Goal: Task Accomplishment & Management: Complete application form

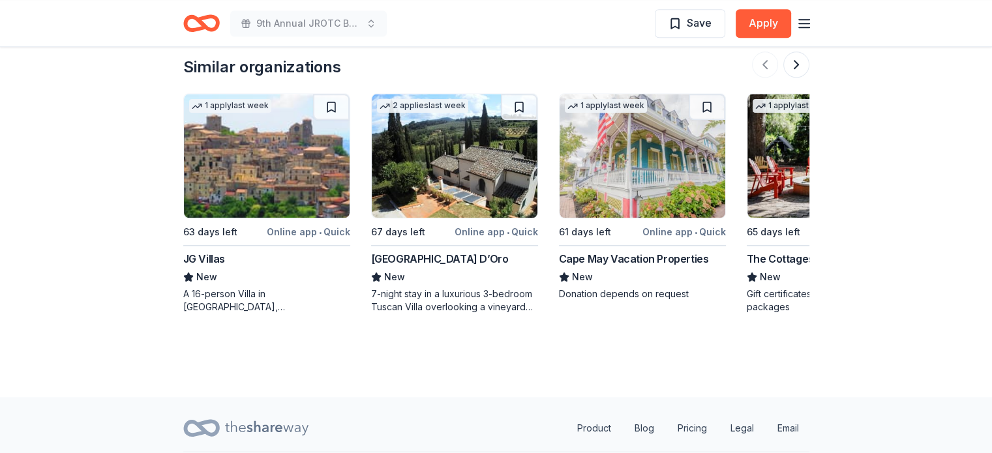
scroll to position [1347, 0]
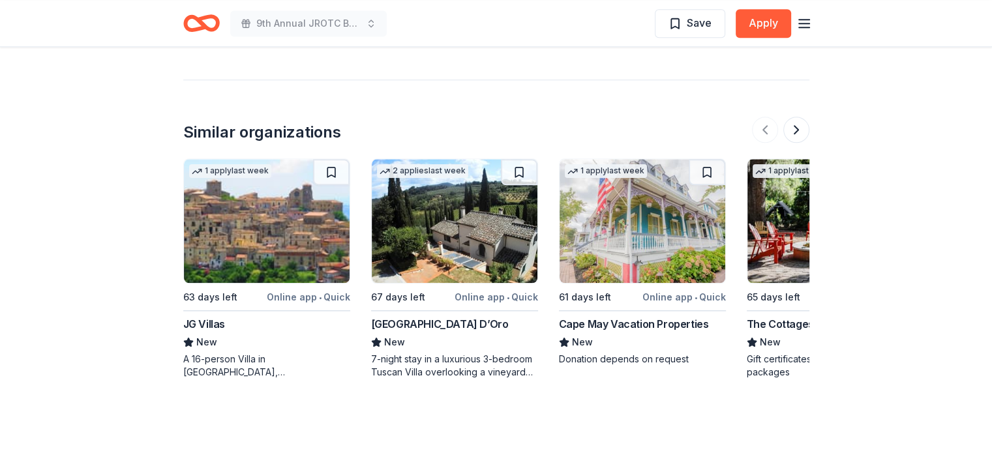
click at [801, 117] on button at bounding box center [796, 130] width 26 height 26
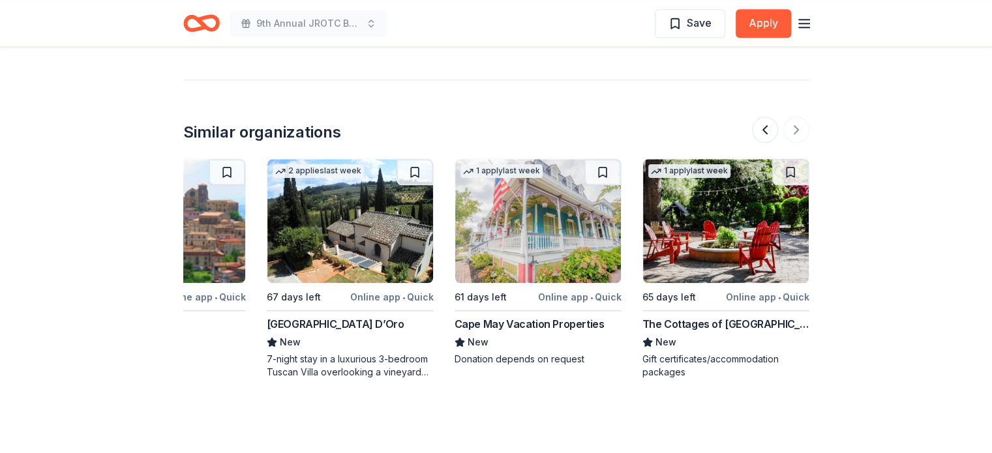
click at [514, 316] on div "Cape May Vacation Properties" at bounding box center [529, 324] width 150 height 16
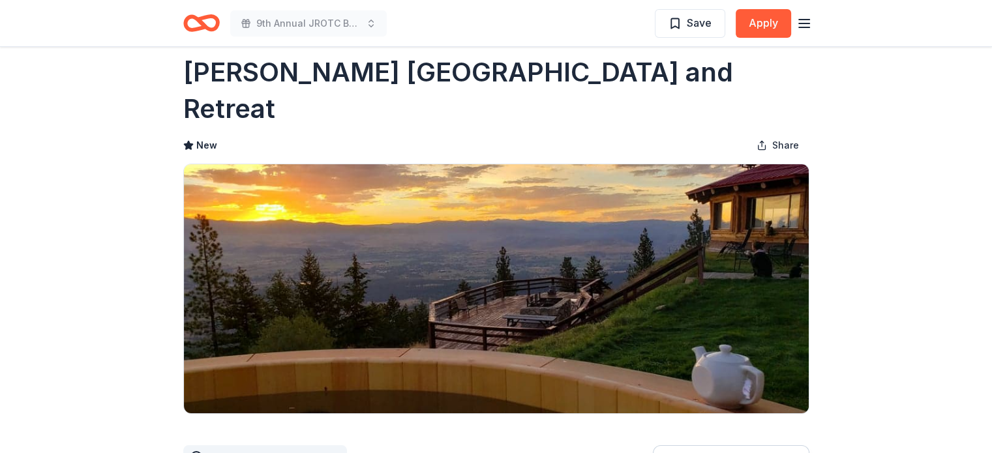
scroll to position [0, 0]
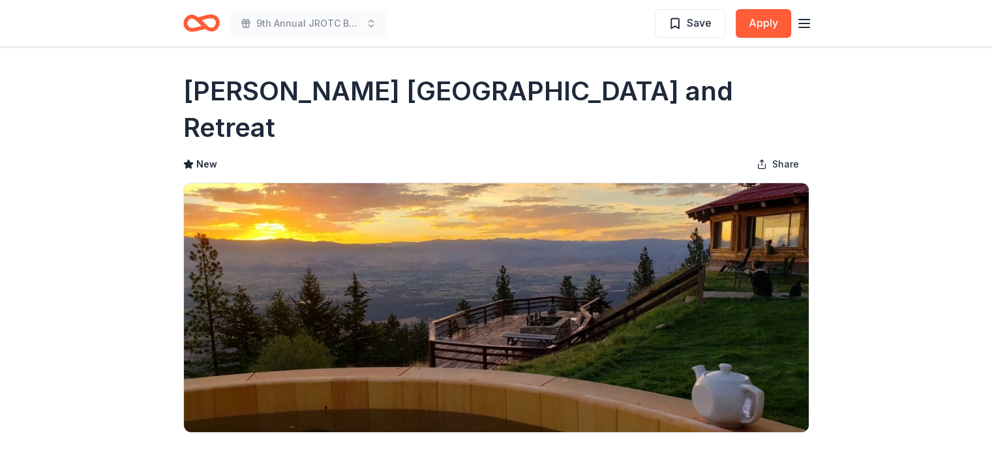
click at [805, 23] on line "button" at bounding box center [804, 23] width 10 height 0
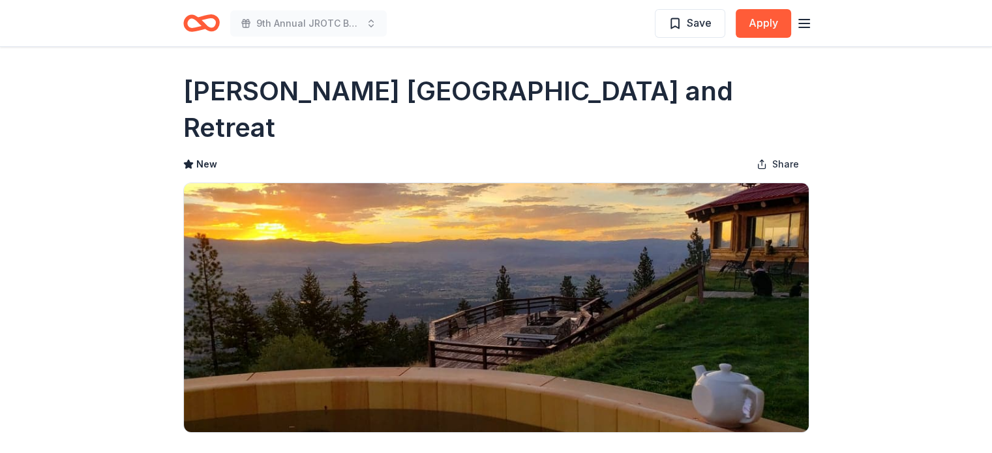
click at [201, 23] on icon "Home" at bounding box center [207, 22] width 20 height 13
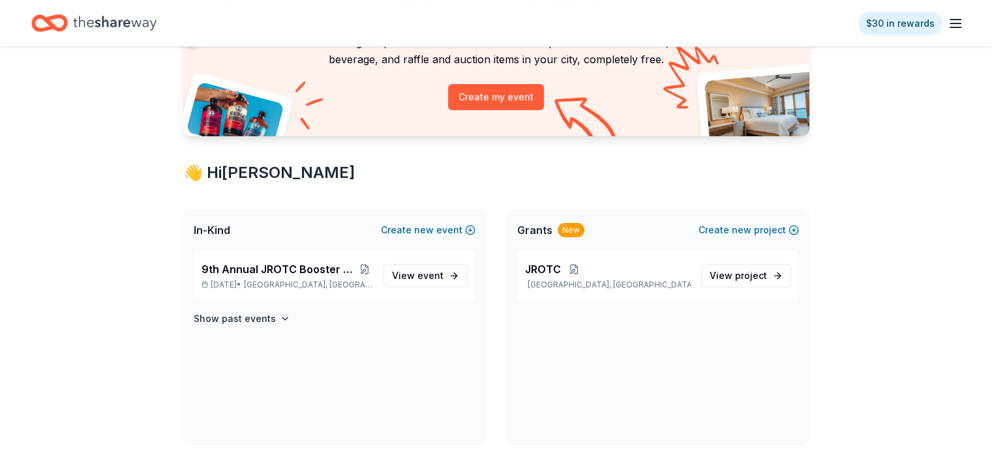
scroll to position [130, 0]
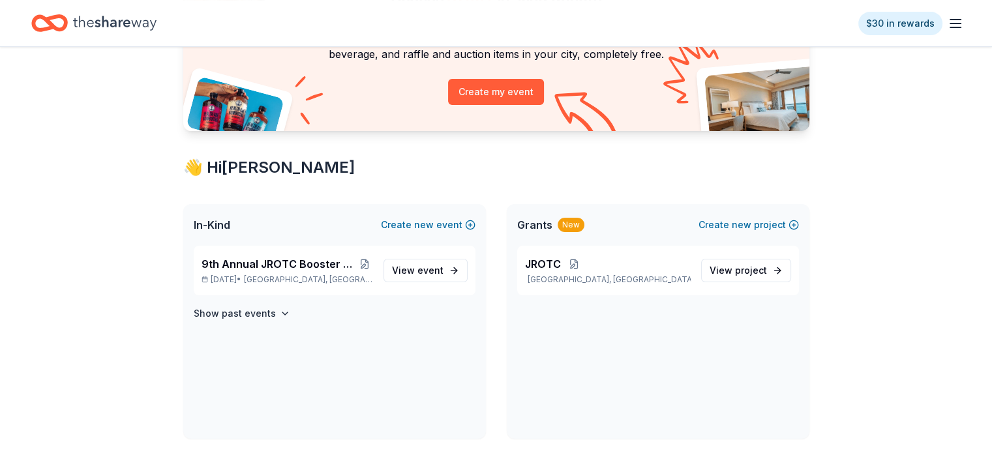
click at [264, 266] on span "9th Annual JROTC Booster Club Holiday Bazaar" at bounding box center [278, 264] width 155 height 16
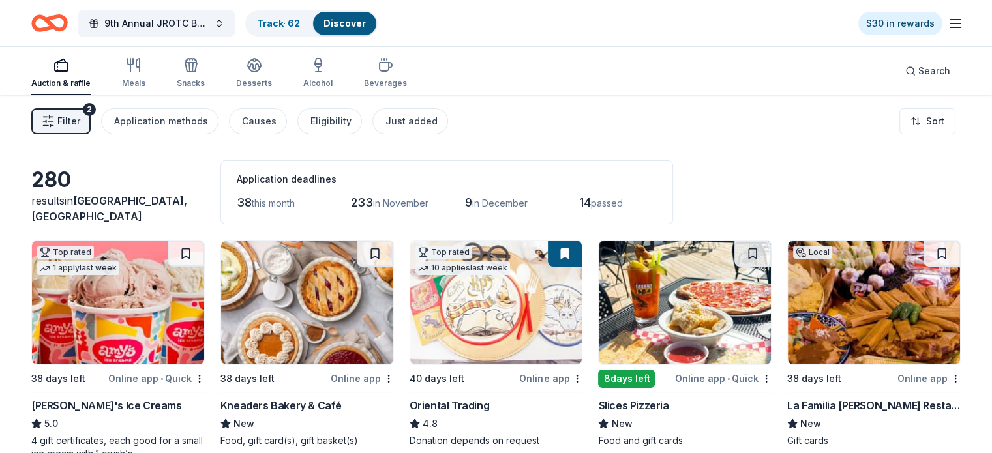
click at [80, 117] on span "Filter" at bounding box center [68, 121] width 23 height 16
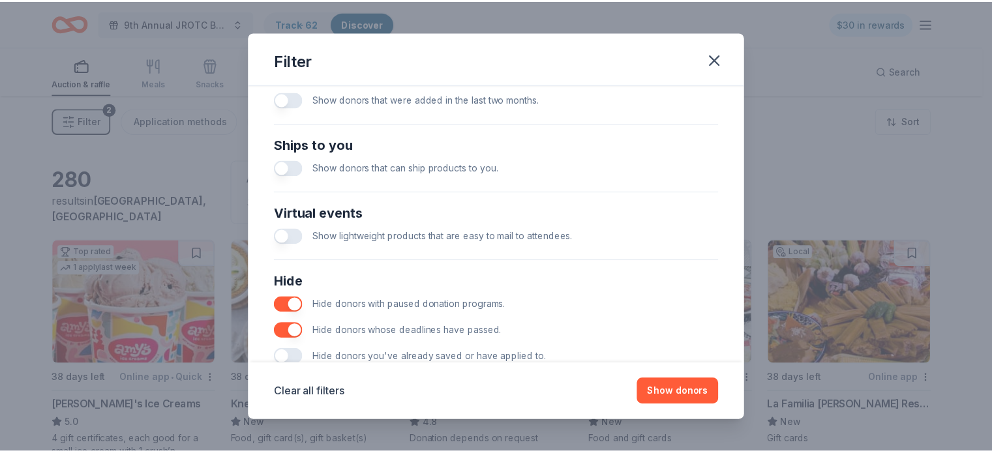
scroll to position [579, 0]
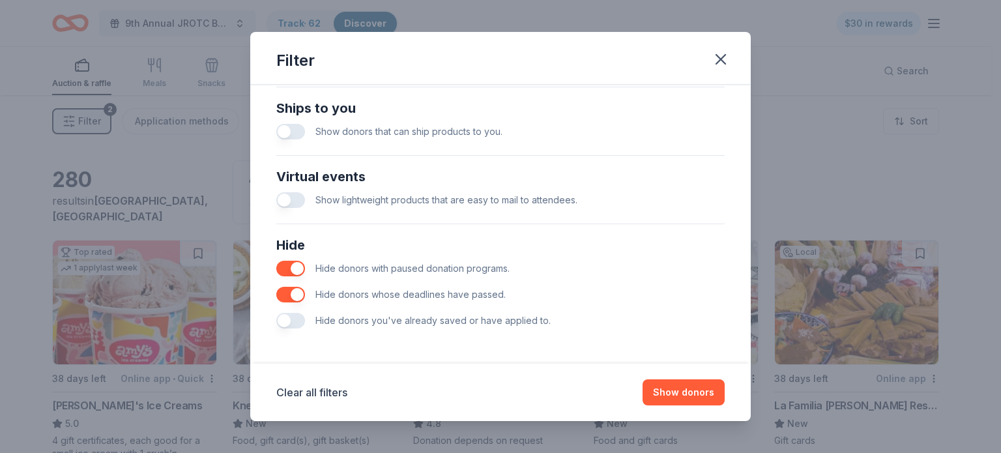
click at [297, 263] on button "button" at bounding box center [290, 269] width 29 height 16
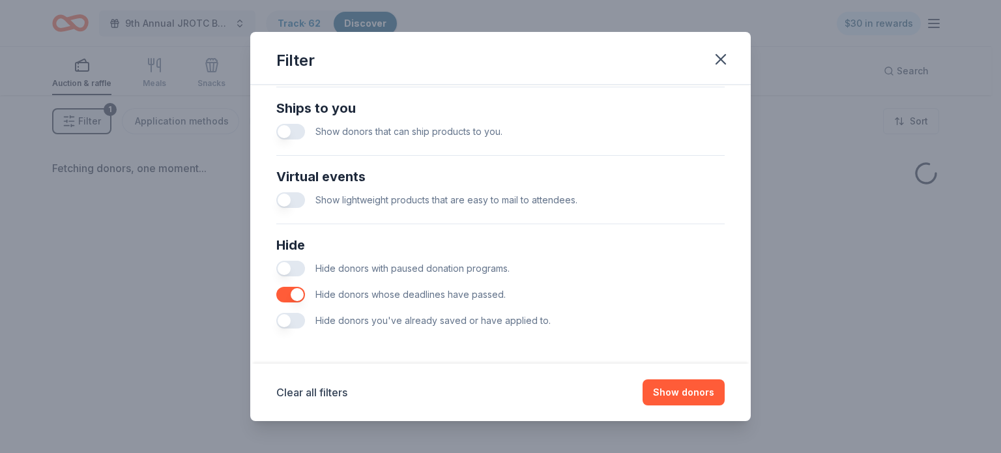
click at [293, 297] on button "button" at bounding box center [290, 295] width 29 height 16
click at [320, 392] on button "Clear all filters" at bounding box center [311, 393] width 71 height 16
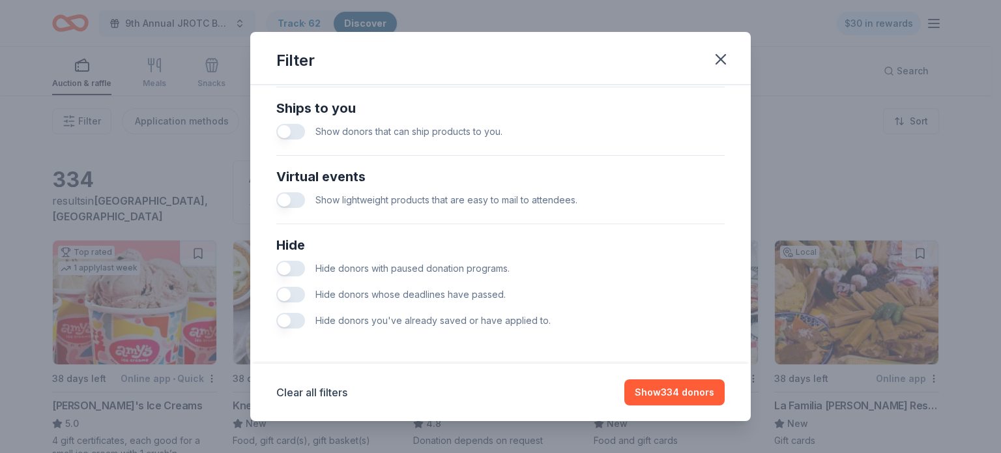
click at [720, 58] on icon "button" at bounding box center [720, 59] width 9 height 9
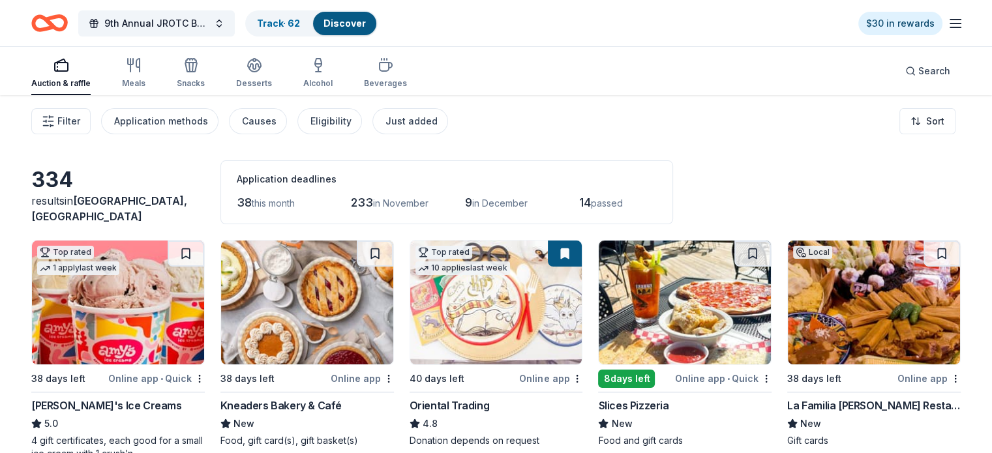
click at [422, 118] on div "Just added" at bounding box center [411, 121] width 52 height 16
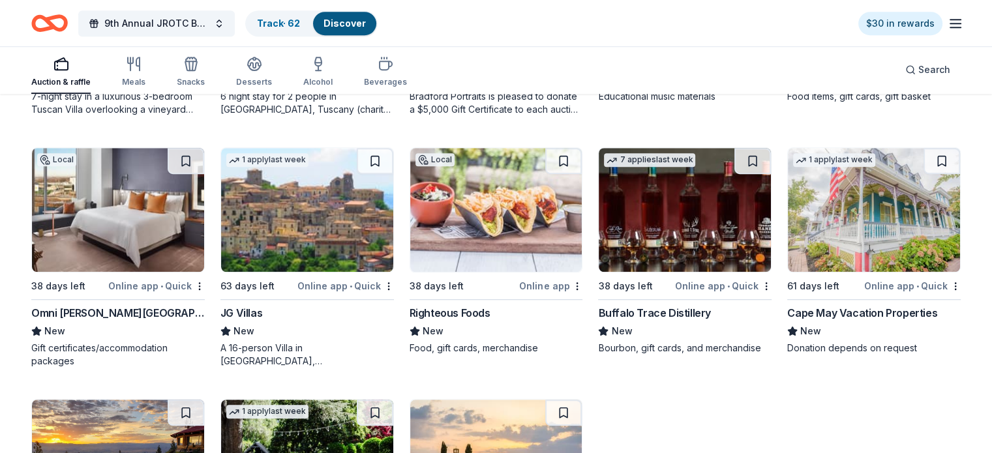
scroll to position [913, 0]
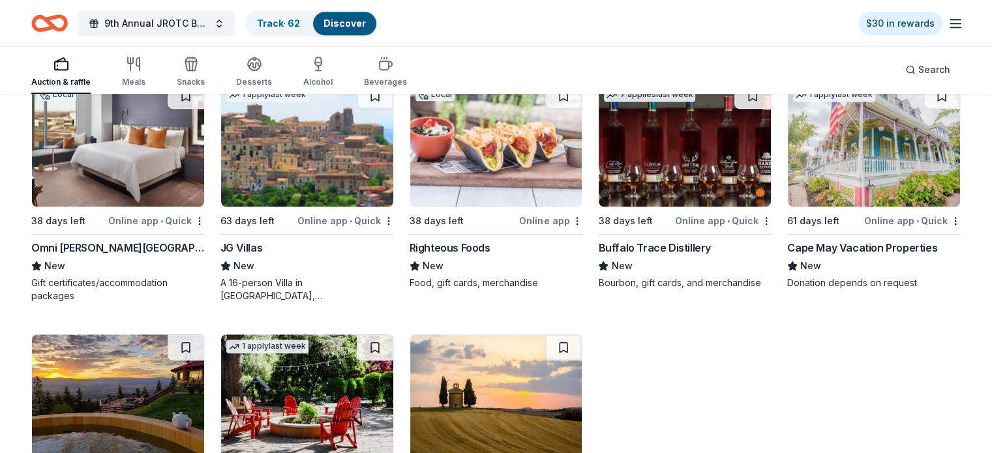
click at [489, 153] on img at bounding box center [496, 145] width 172 height 124
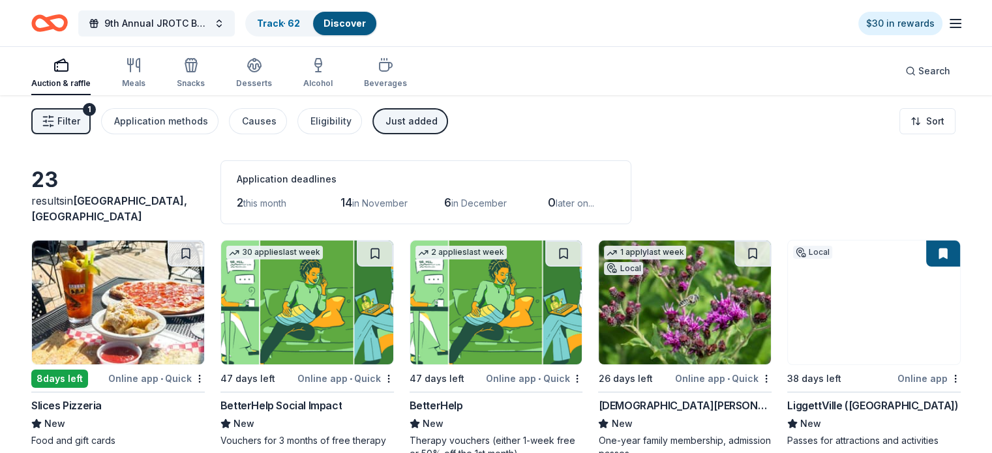
scroll to position [0, 0]
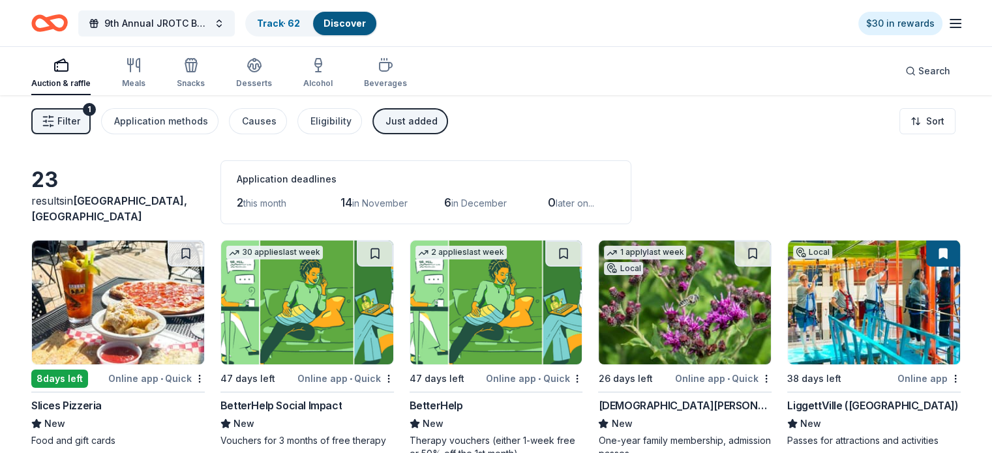
click at [332, 73] on div "Alcohol" at bounding box center [317, 72] width 29 height 31
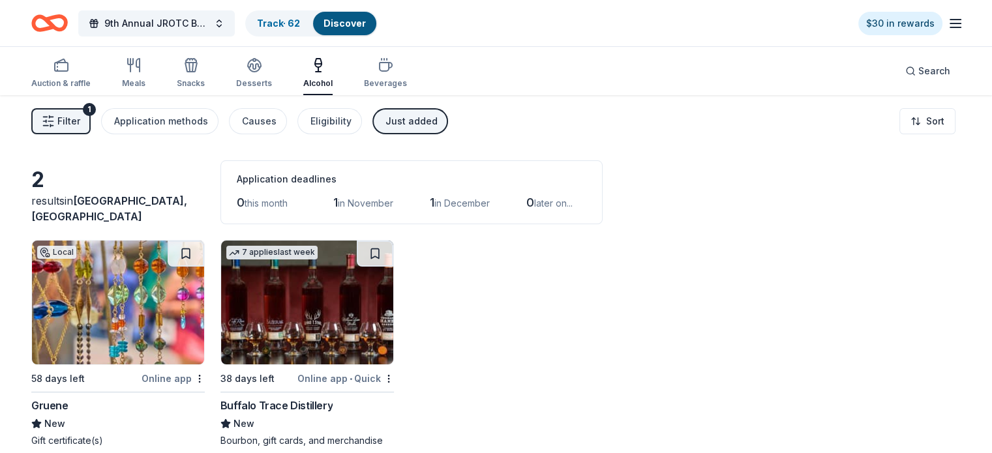
click at [400, 74] on div "Beverages" at bounding box center [385, 72] width 43 height 31
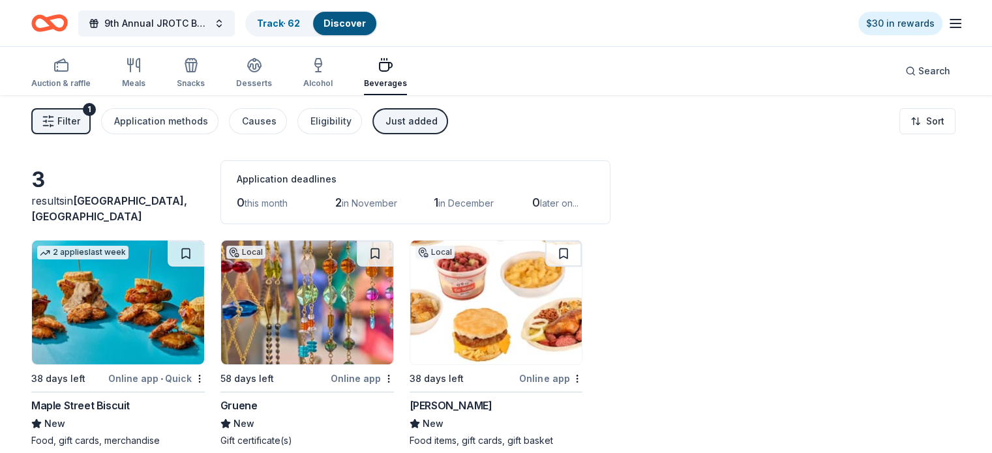
click at [145, 76] on div "Meals" at bounding box center [133, 72] width 23 height 31
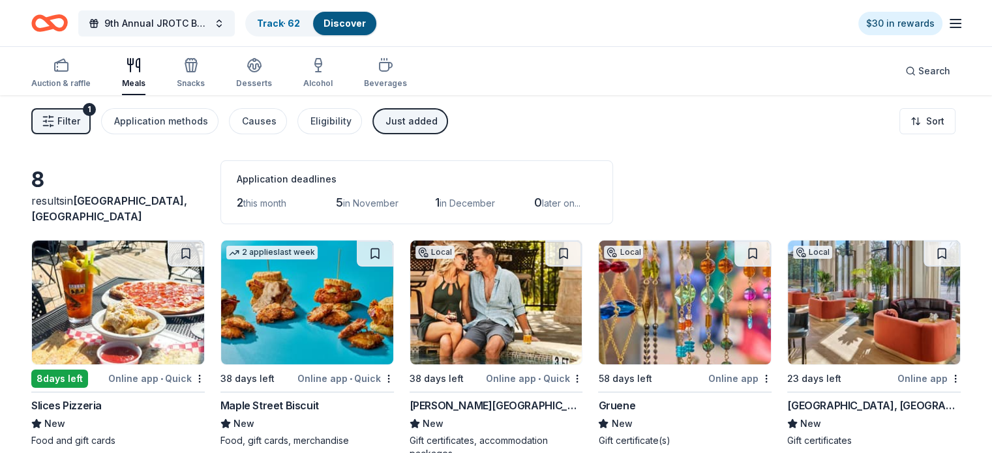
click at [81, 74] on div "Auction & raffle" at bounding box center [60, 72] width 59 height 31
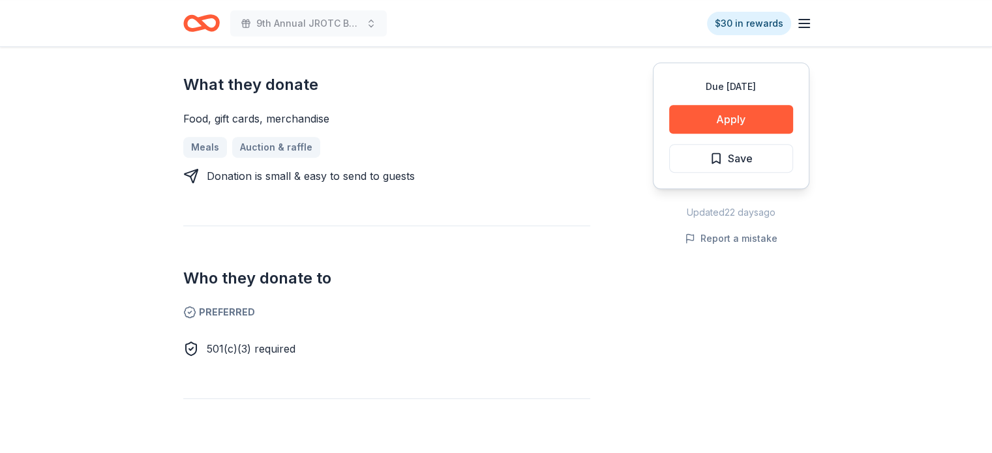
scroll to position [522, 0]
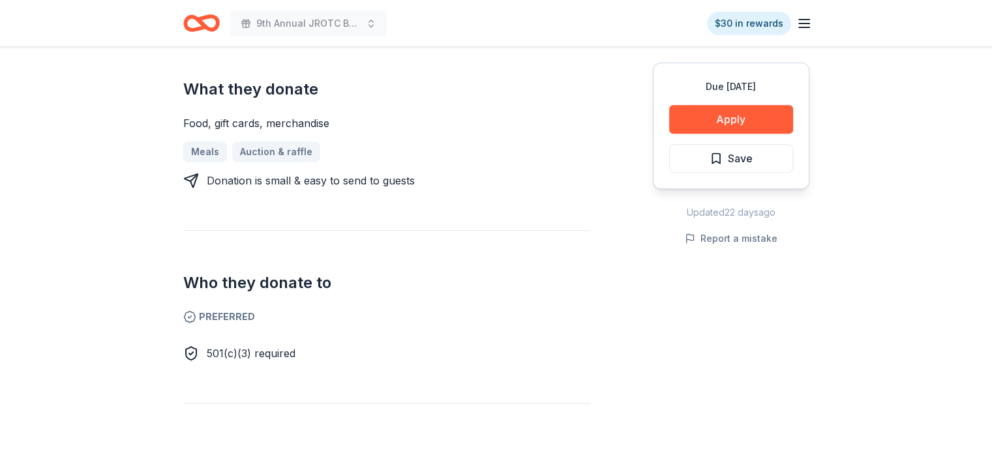
click at [737, 121] on button "Apply" at bounding box center [731, 119] width 124 height 29
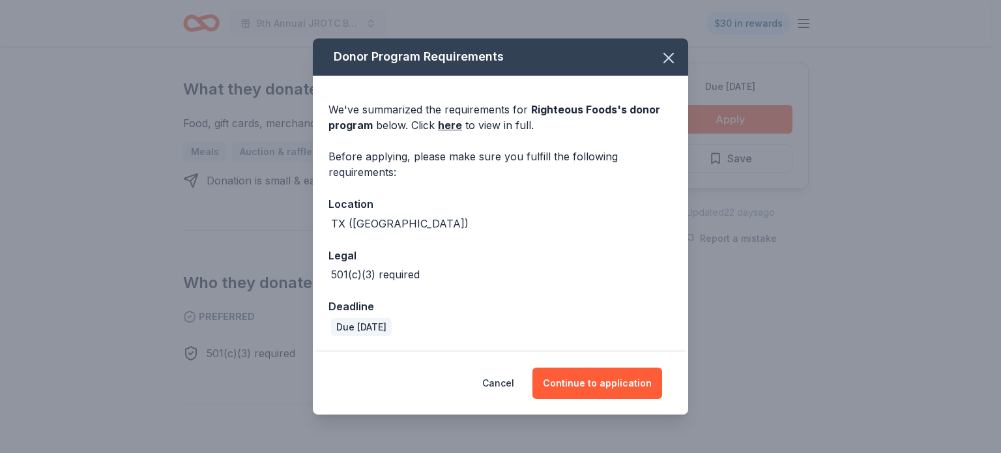
click at [452, 125] on link "here" at bounding box center [450, 125] width 24 height 16
click at [506, 378] on button "Cancel" at bounding box center [498, 383] width 32 height 31
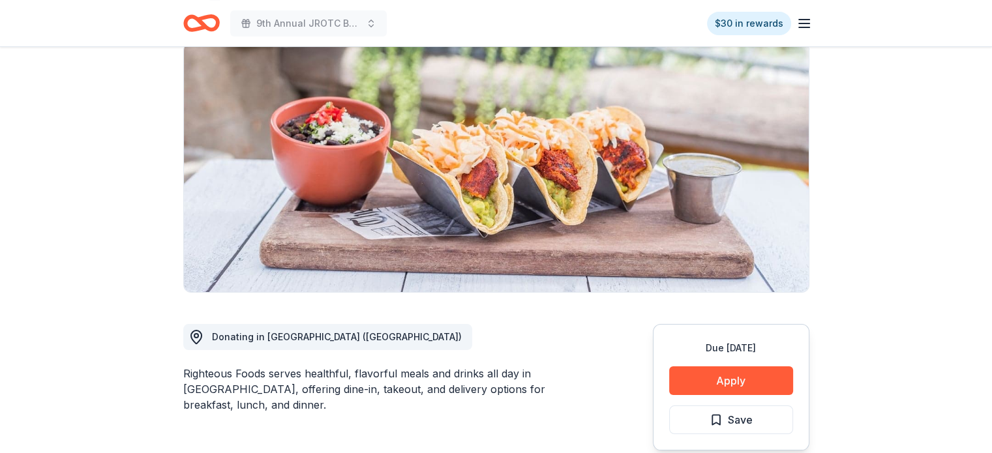
scroll to position [65, 0]
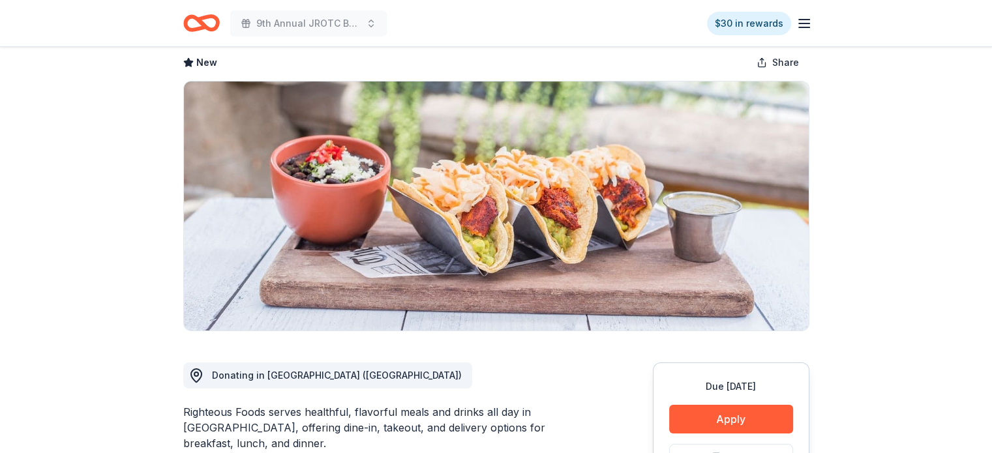
click at [201, 28] on icon "Home" at bounding box center [195, 22] width 20 height 13
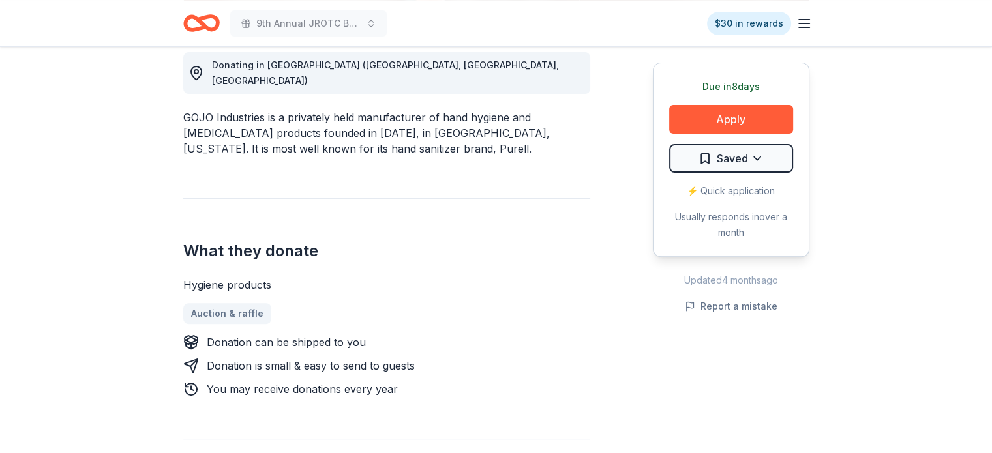
scroll to position [391, 0]
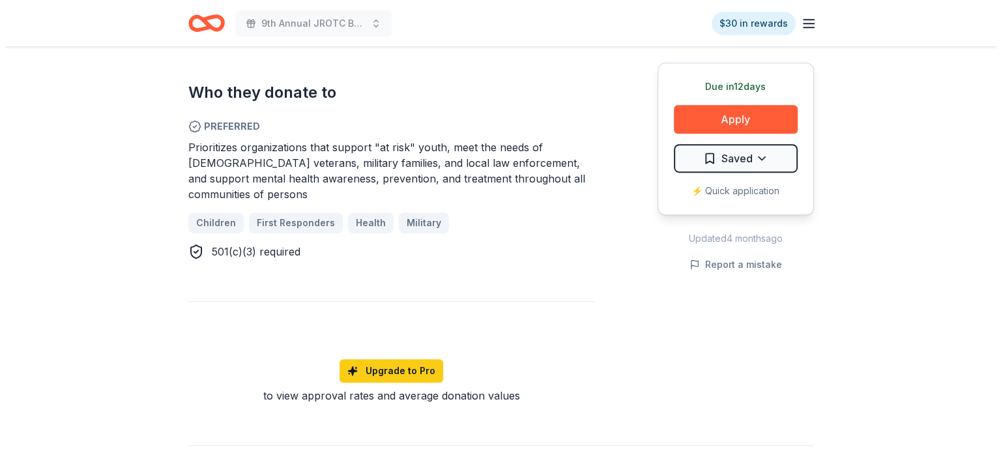
scroll to position [717, 0]
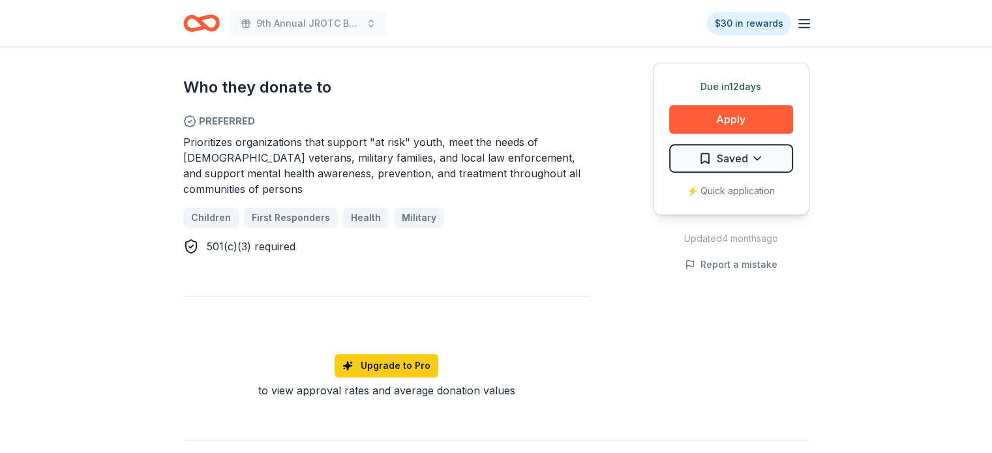
click at [729, 119] on button "Apply" at bounding box center [731, 119] width 124 height 29
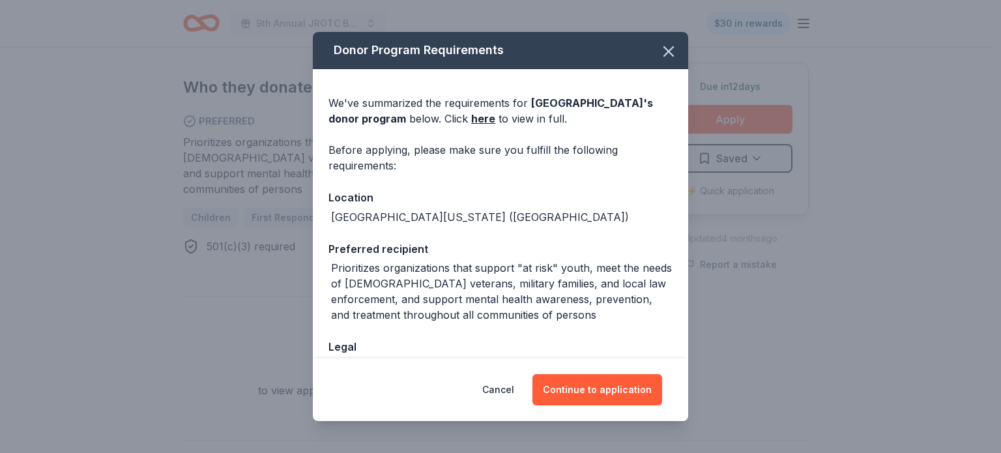
click at [595, 392] on button "Continue to application" at bounding box center [598, 389] width 130 height 31
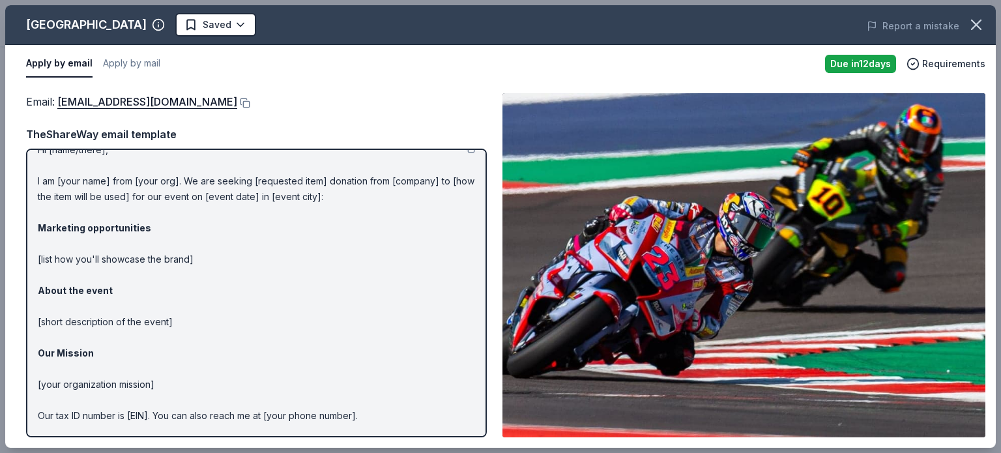
scroll to position [0, 0]
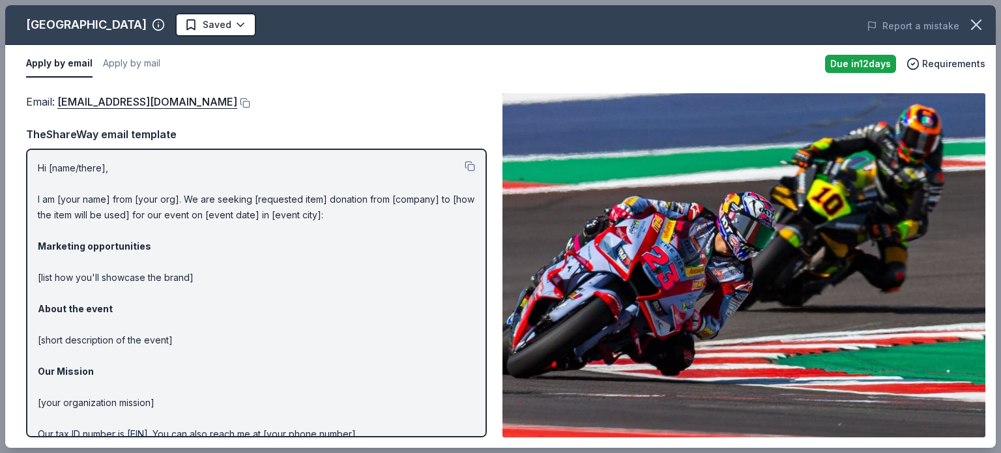
click at [219, 101] on link "[EMAIL_ADDRESS][DOMAIN_NAME]" at bounding box center [147, 101] width 180 height 17
